Goal: Task Accomplishment & Management: Use online tool/utility

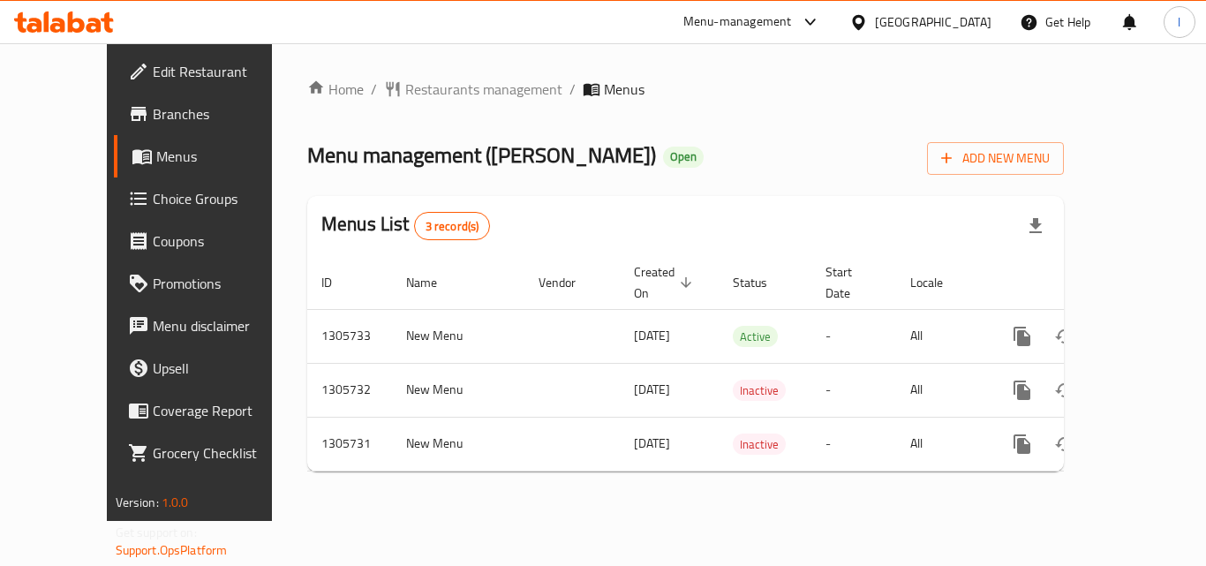
drag, startPoint x: 0, startPoint y: 0, endPoint x: 107, endPoint y: 205, distance: 231.0
click at [153, 205] on span "Choice Groups" at bounding box center [223, 198] width 141 height 21
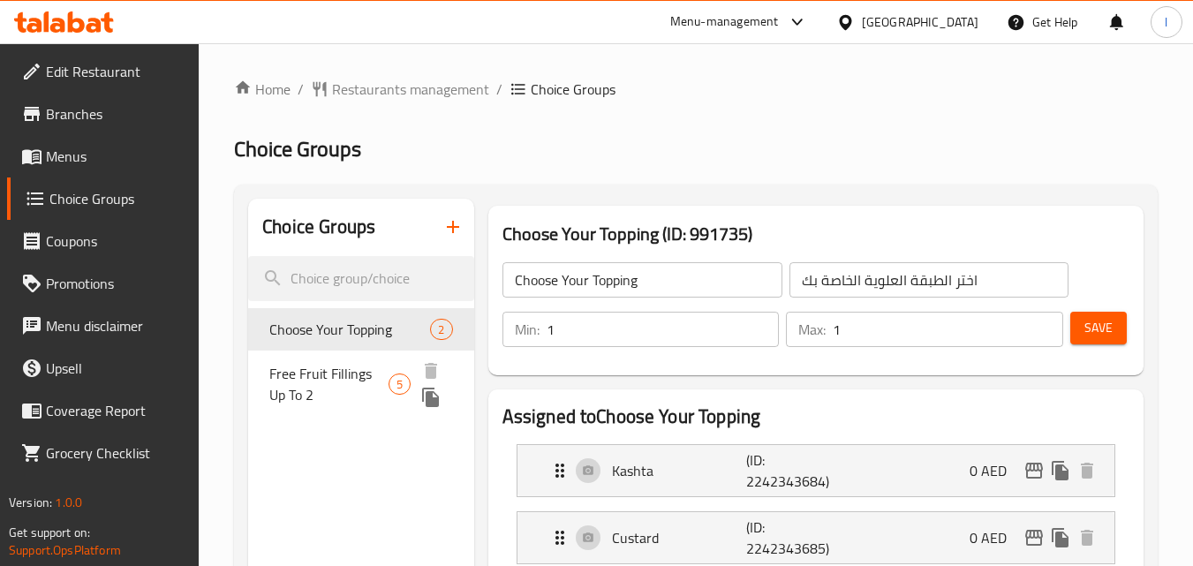
click at [318, 390] on span "Free Fruit Fillings Up To 2" at bounding box center [328, 384] width 119 height 42
type input "Free Fruit Fillings Up To 2"
type input "حشوات فواكه مجانية حتى 2"
type input "0"
type input "2"
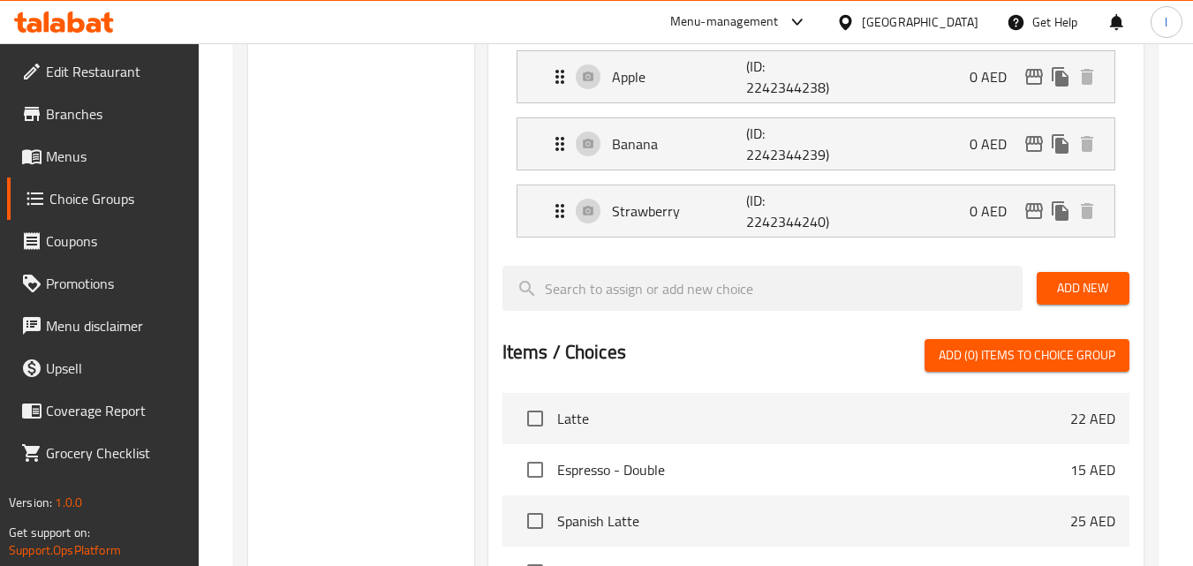
scroll to position [87, 0]
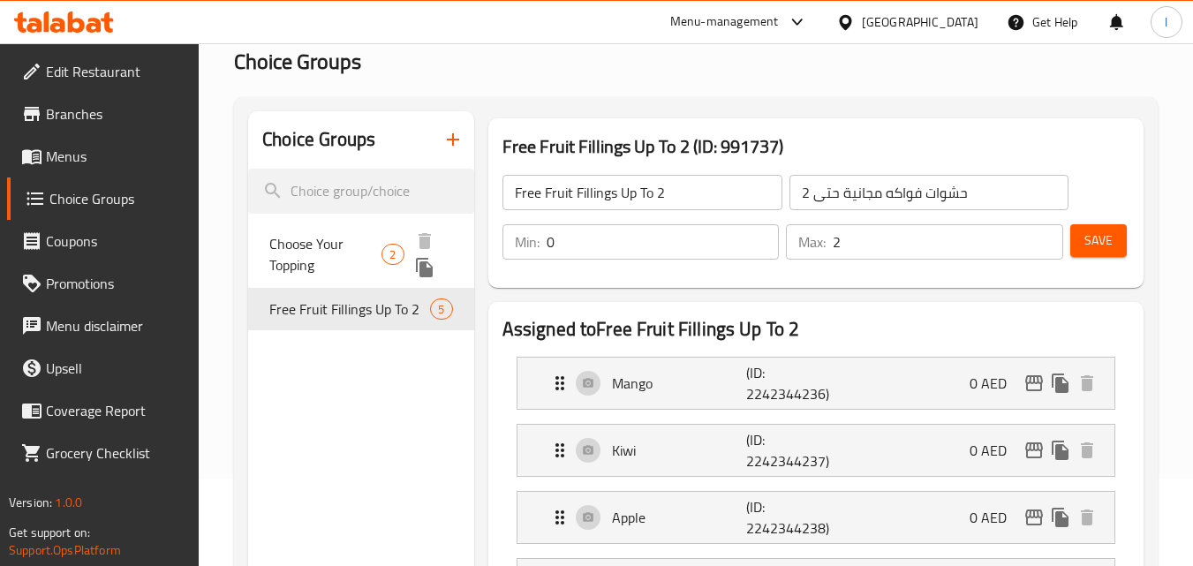
click at [374, 235] on span "Choose Your Topping" at bounding box center [325, 254] width 112 height 42
type input "Choose Your Topping"
type input "اختر الطبقة العلوية الخاصة بك"
type input "1"
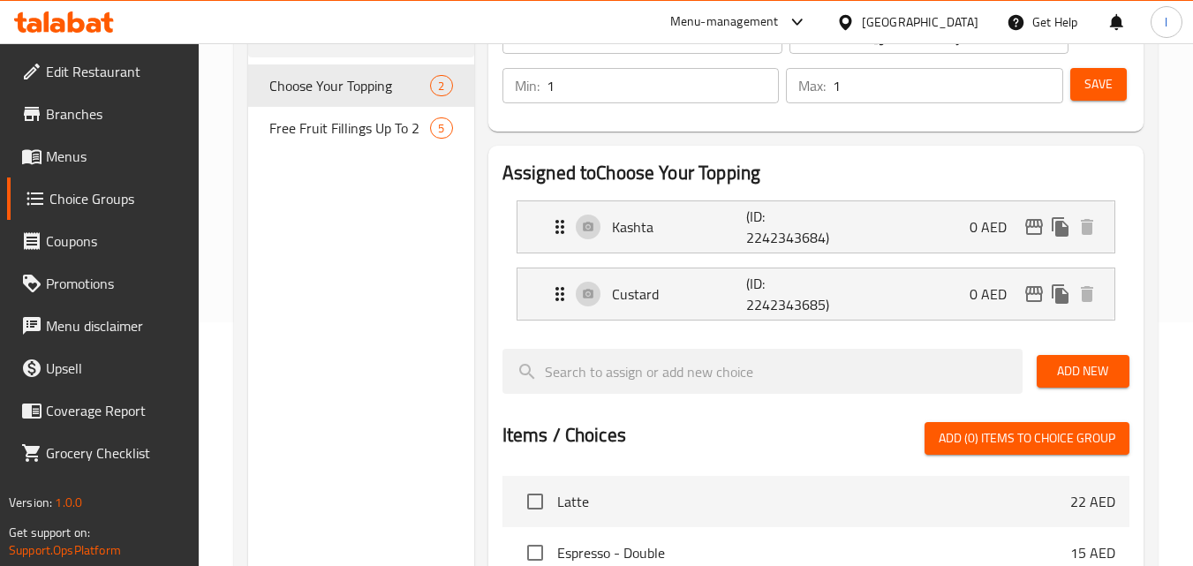
scroll to position [239, 0]
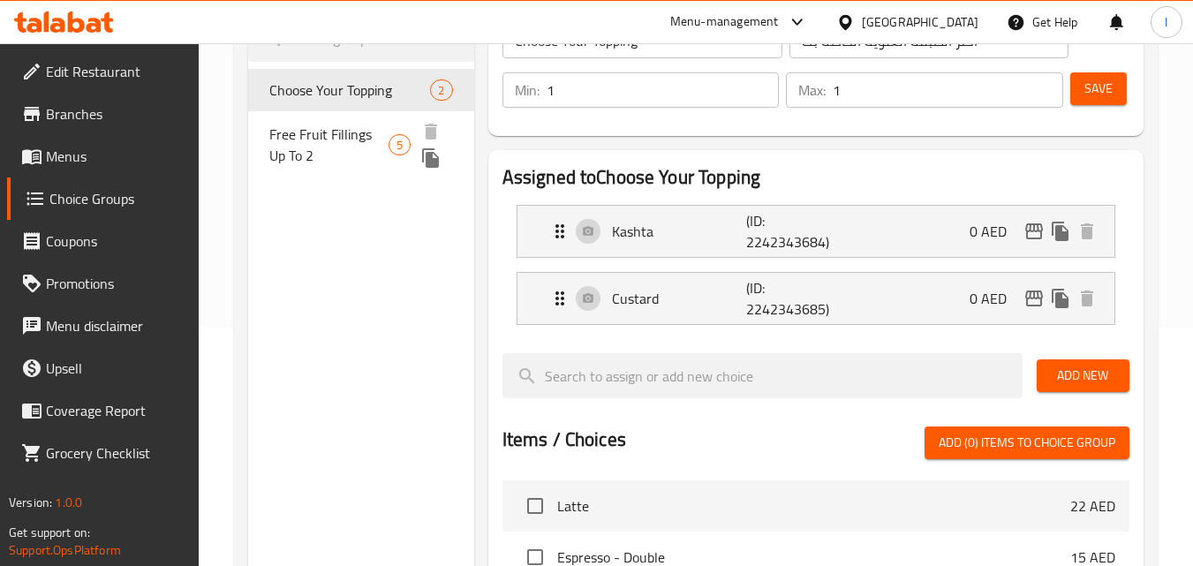
click at [356, 131] on span "Free Fruit Fillings Up To 2" at bounding box center [328, 145] width 119 height 42
type input "Free Fruit Fillings Up To 2"
type input "حشوات فواكه مجانية حتى 2"
type input "0"
type input "2"
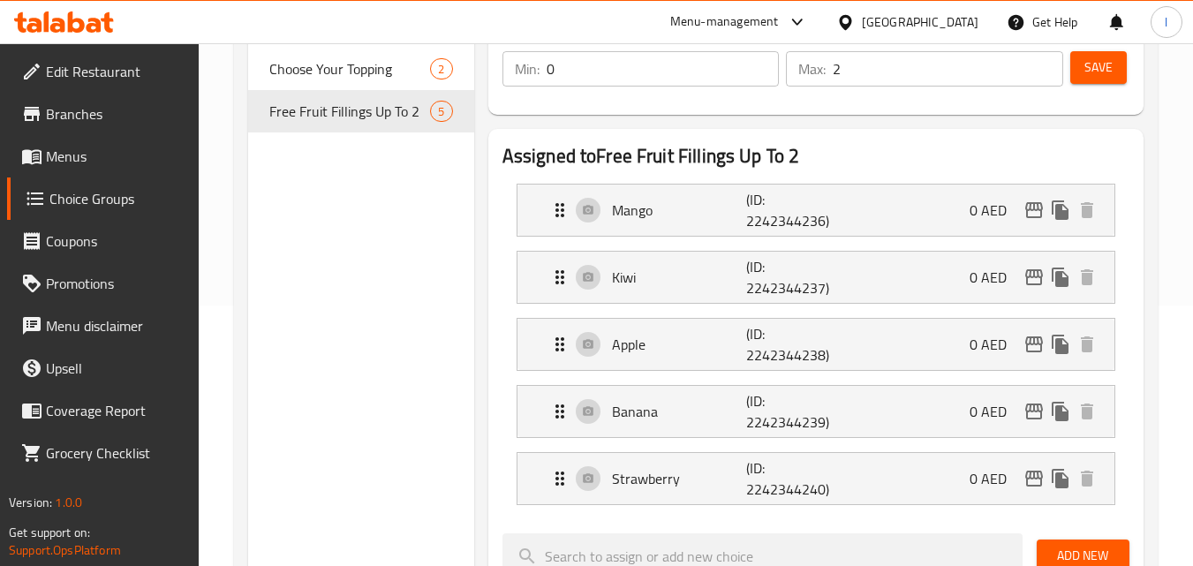
scroll to position [87, 0]
